Goal: Information Seeking & Learning: Learn about a topic

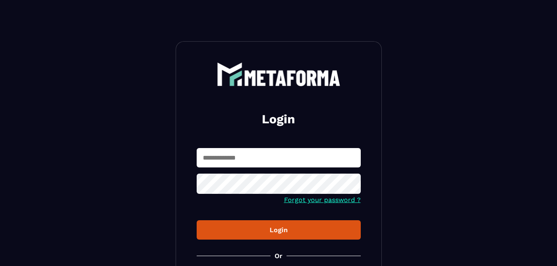
type input "**********"
click at [306, 232] on div "Login" at bounding box center [278, 230] width 151 height 8
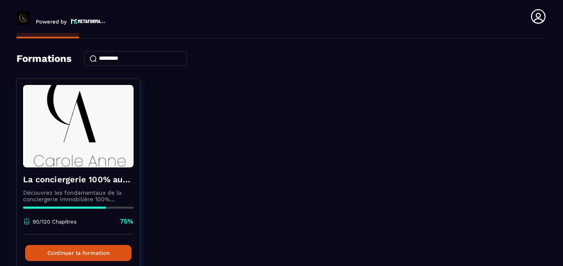
scroll to position [41, 0]
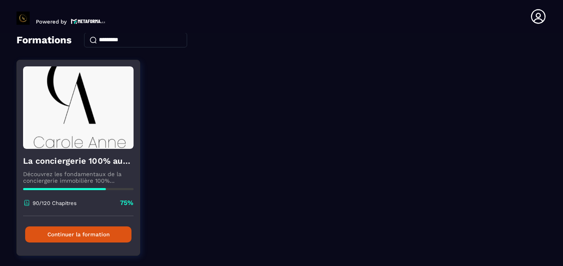
click at [105, 237] on button "Continuer la formation" at bounding box center [78, 234] width 106 height 16
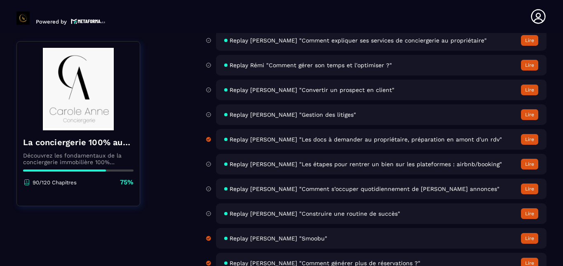
scroll to position [2802, 0]
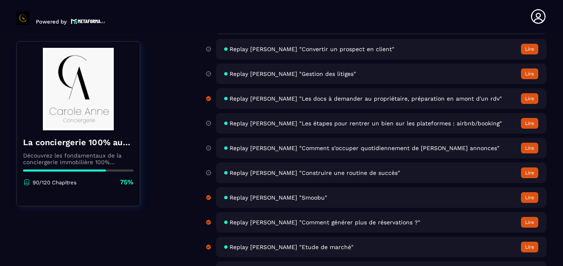
click at [530, 124] on button "Lire" at bounding box center [529, 123] width 17 height 11
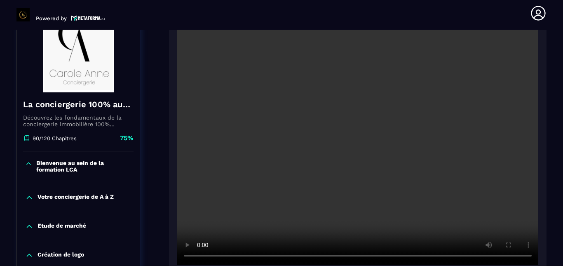
scroll to position [127, 0]
